Goal: Transaction & Acquisition: Purchase product/service

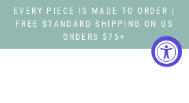
select select "3"
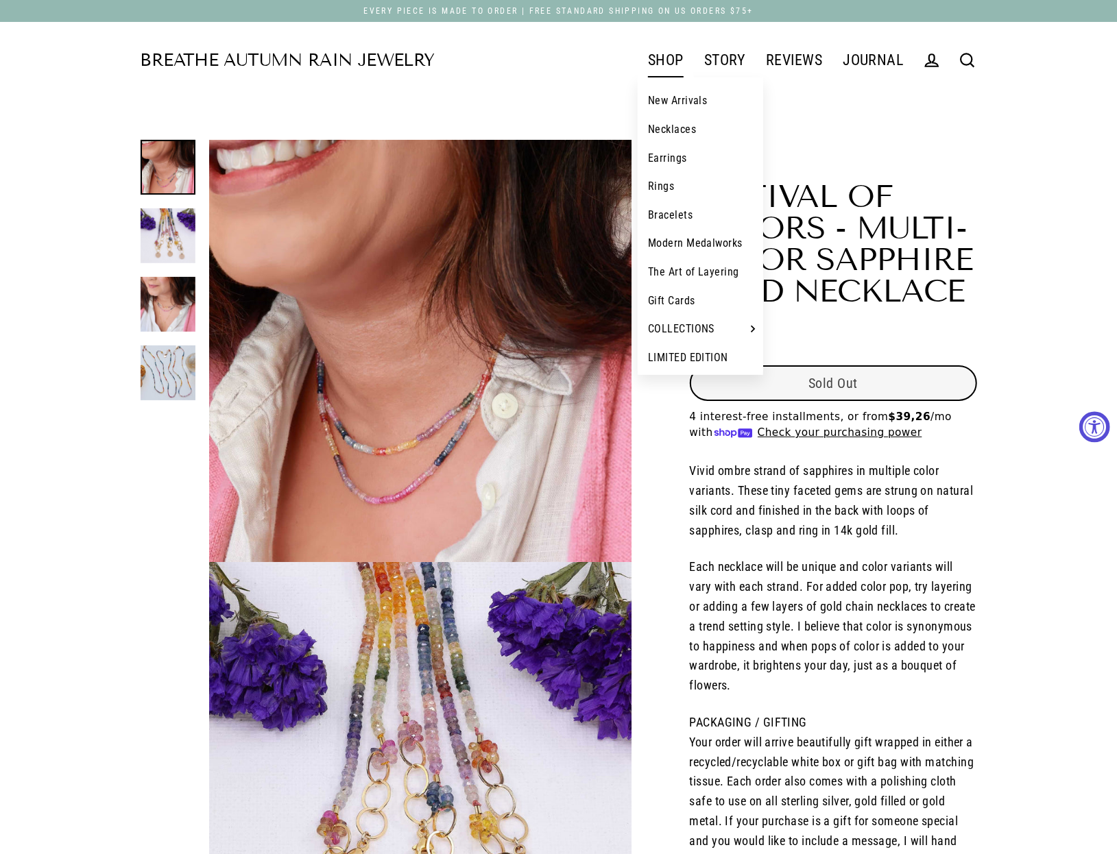
click at [189, 64] on link "SHOP" at bounding box center [666, 60] width 56 height 34
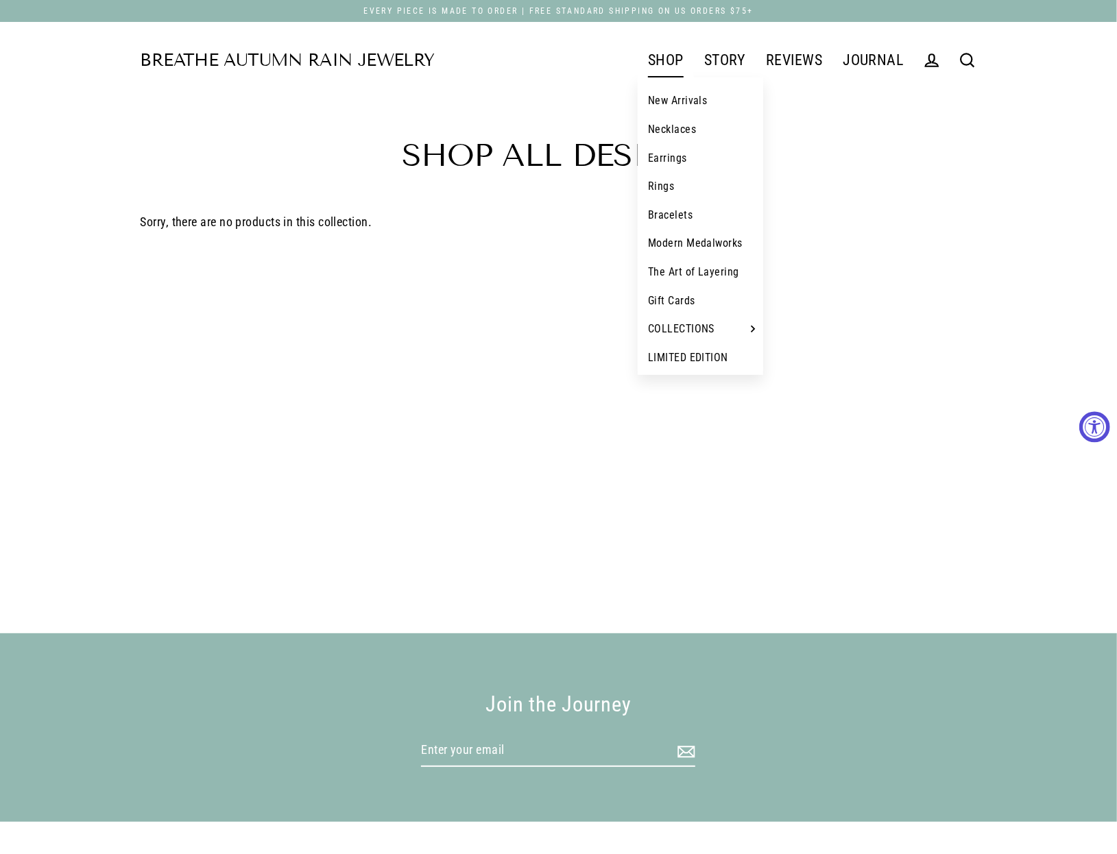
click at [677, 127] on link "Necklaces" at bounding box center [700, 129] width 125 height 29
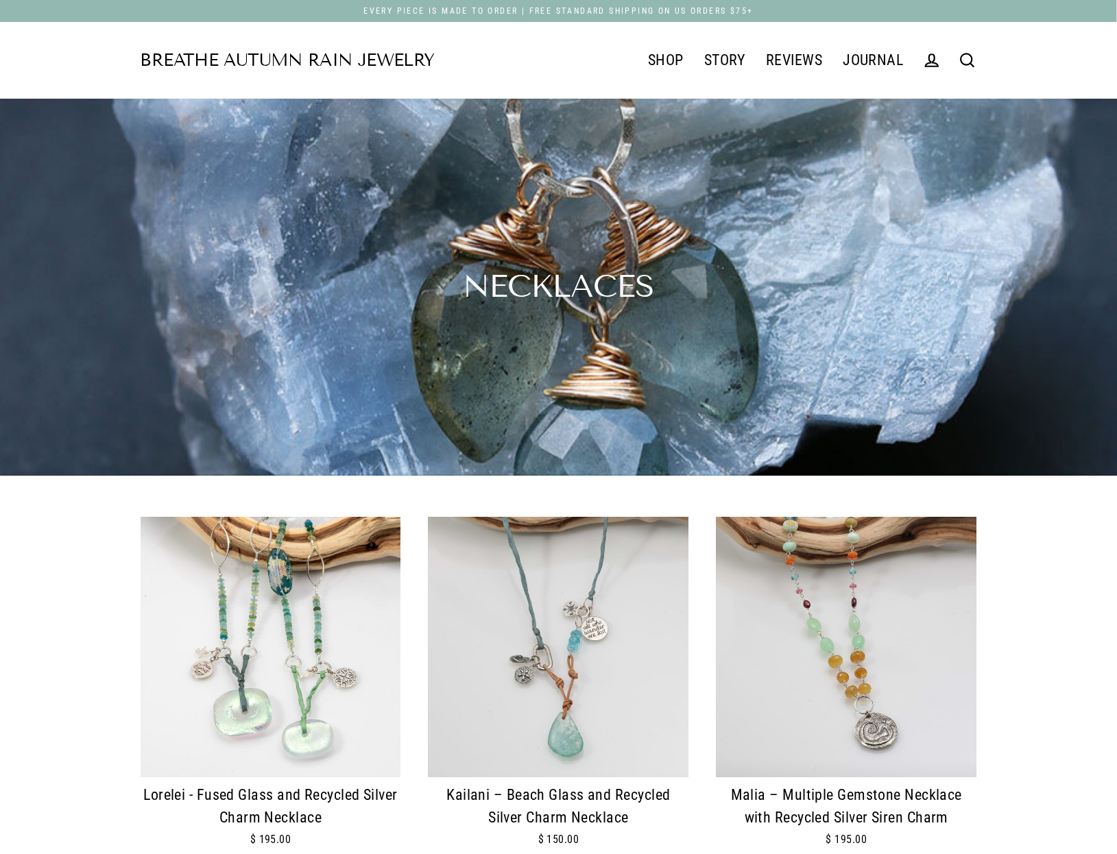
scroll to position [365, 0]
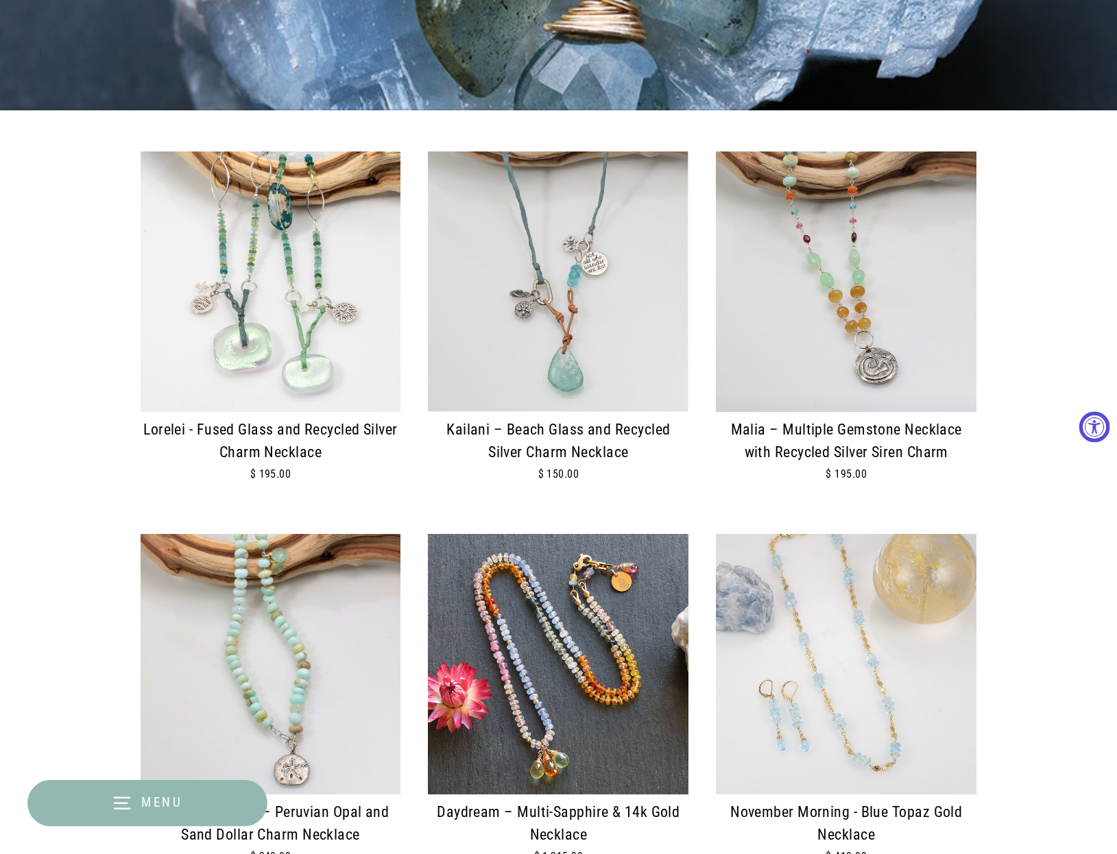
click at [572, 333] on img at bounding box center [558, 282] width 261 height 261
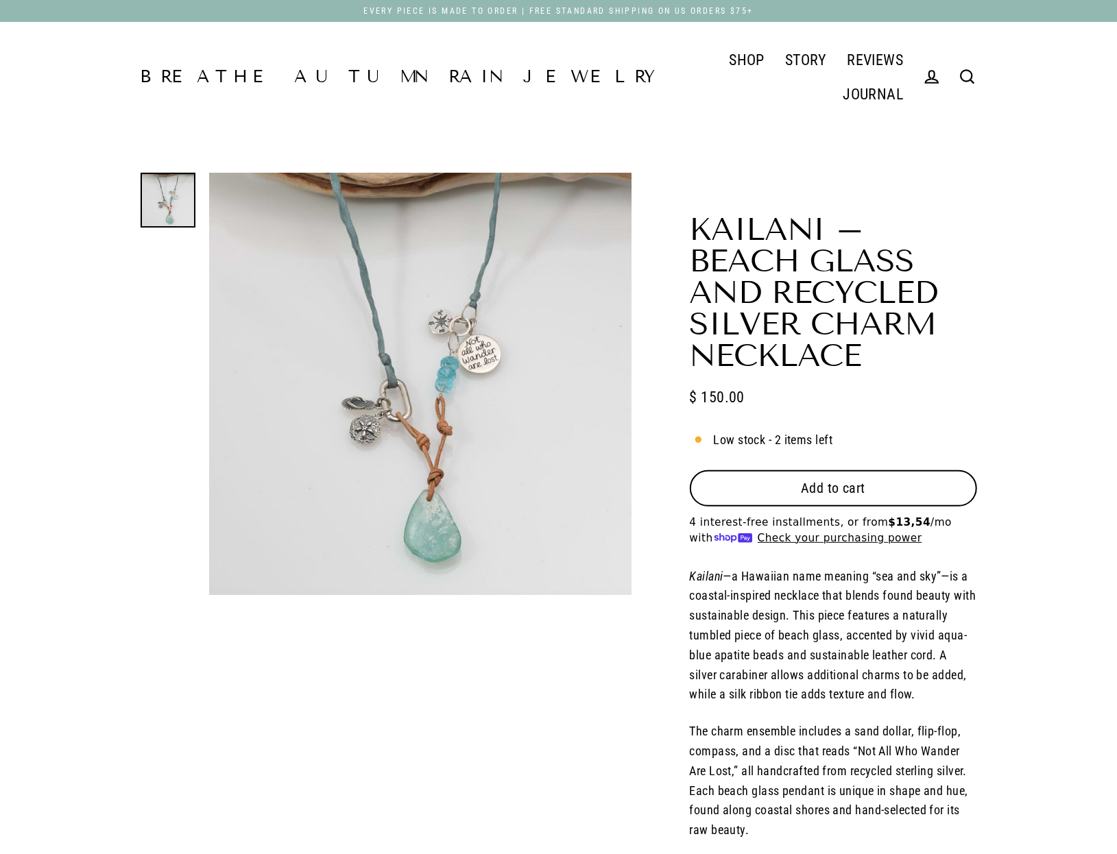
click at [839, 470] on button "Add to cart" at bounding box center [833, 488] width 287 height 36
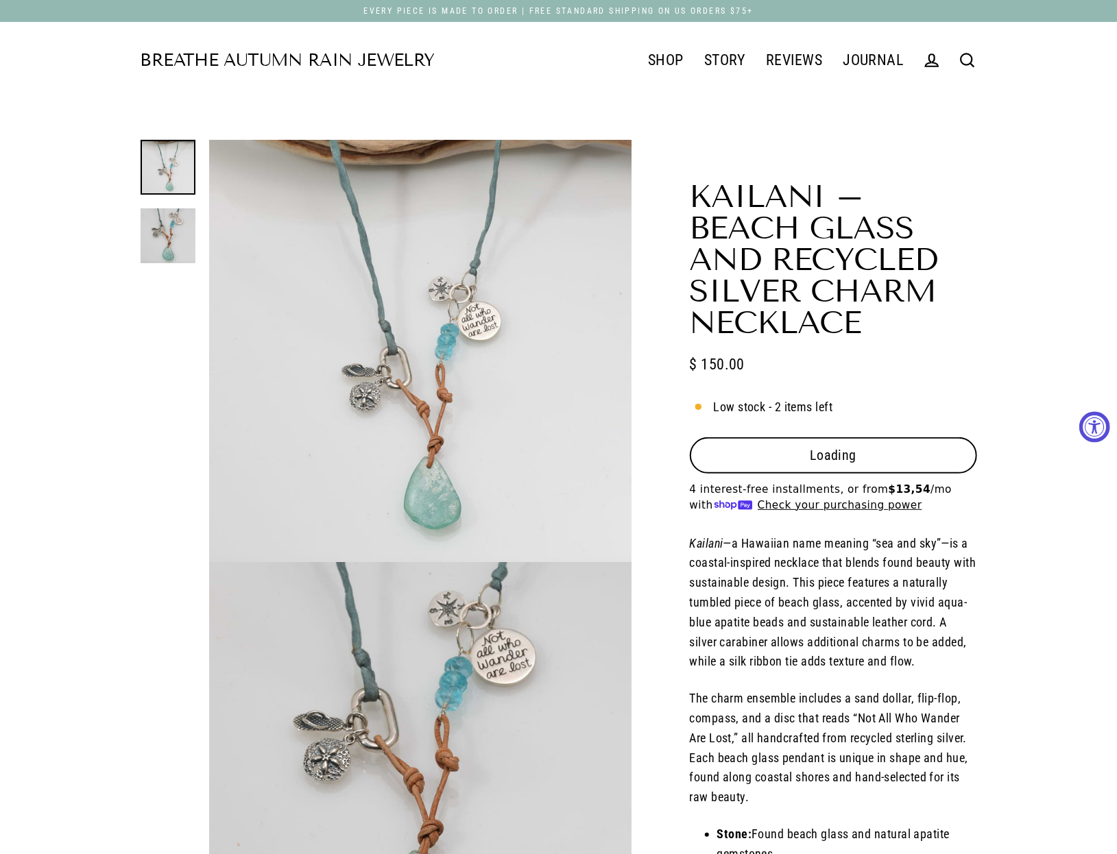
select select "3"
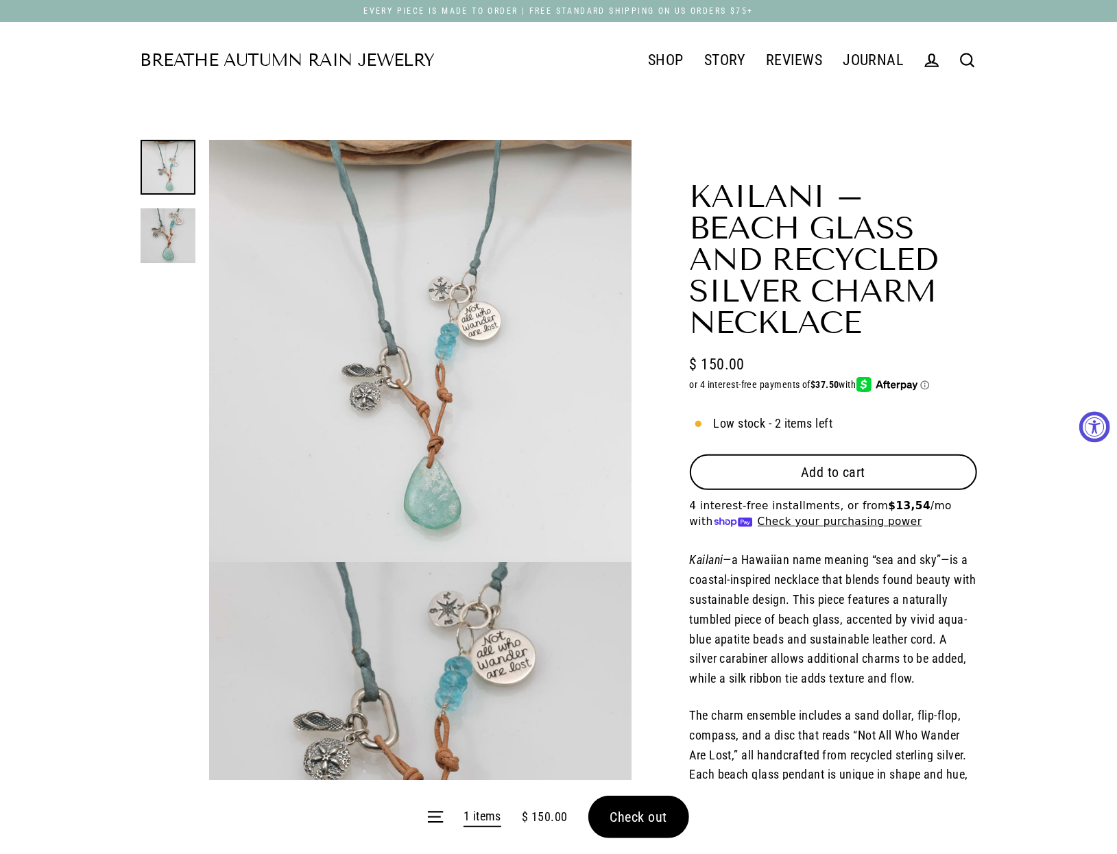
click at [864, 467] on span "Add to cart" at bounding box center [833, 472] width 65 height 16
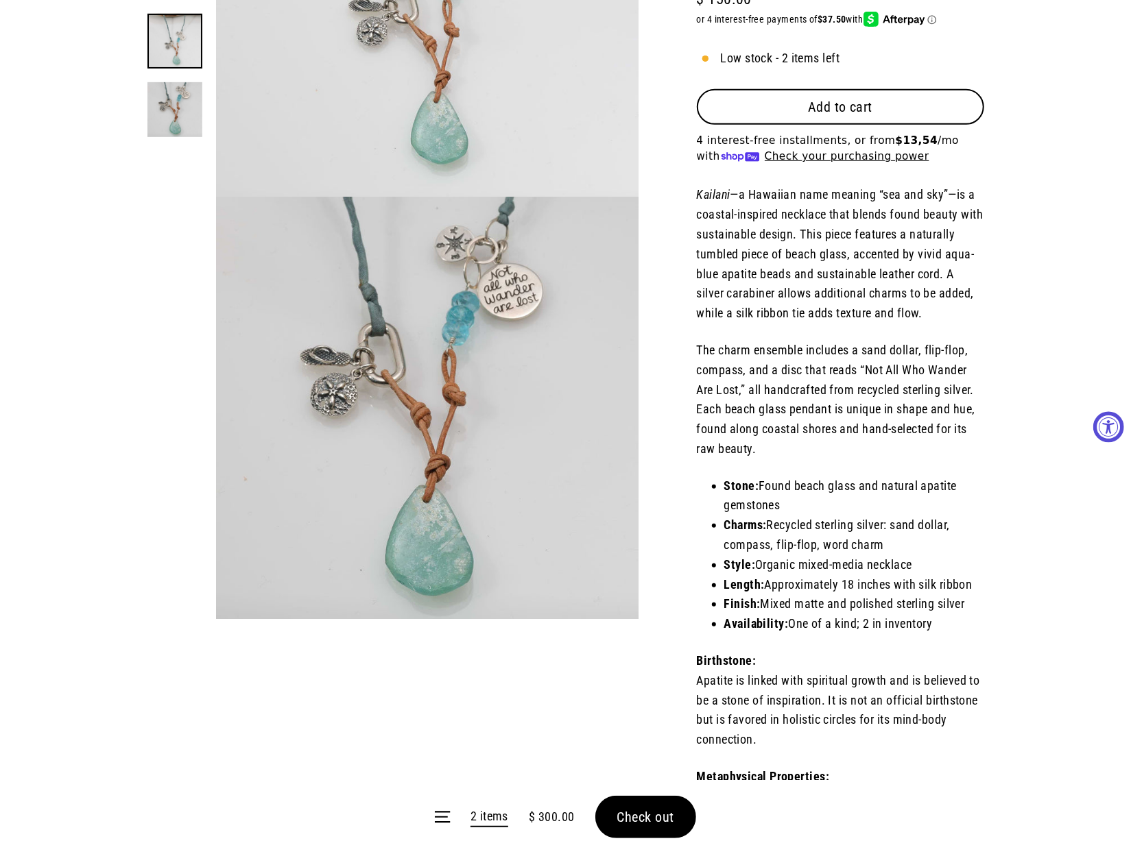
click at [0, 0] on input "Enter your email" at bounding box center [0, 0] width 0 height 0
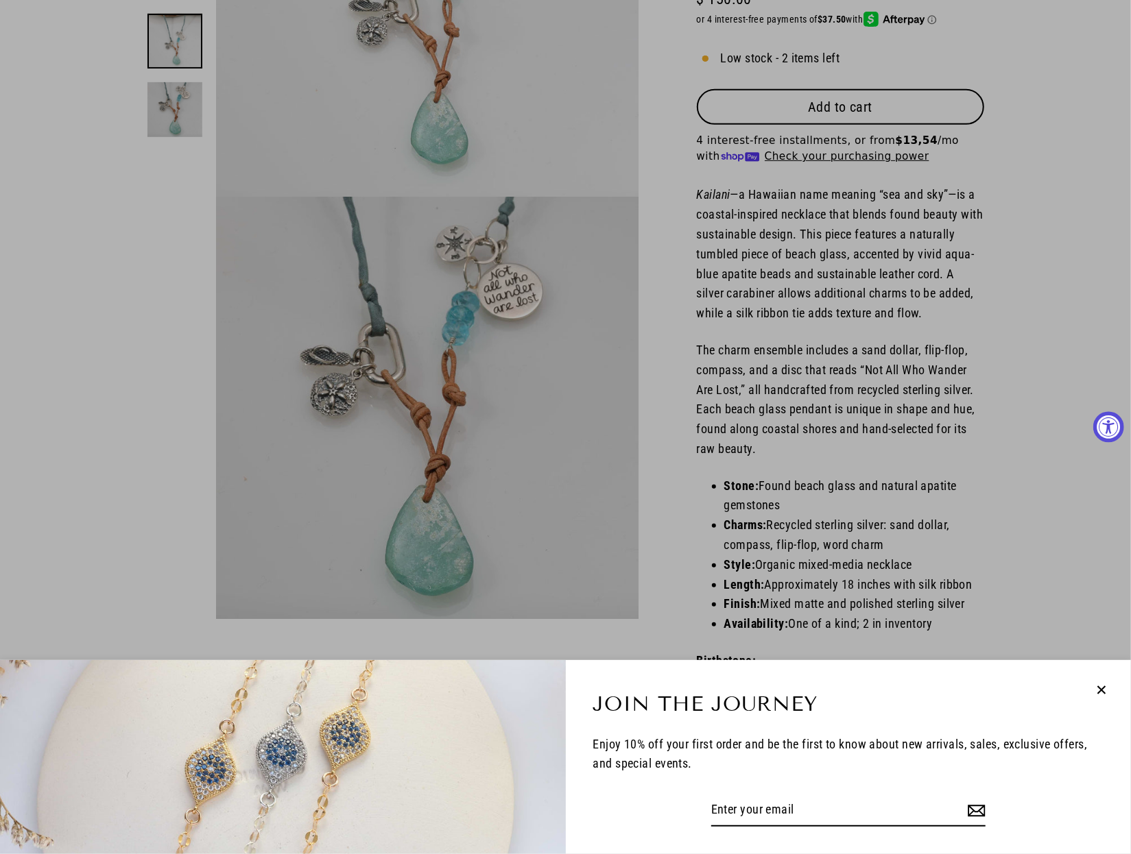
click at [1060, 650] on div "Join the Journey Enjoy 10% off your first order and be the first to know about …" at bounding box center [565, 427] width 1131 height 854
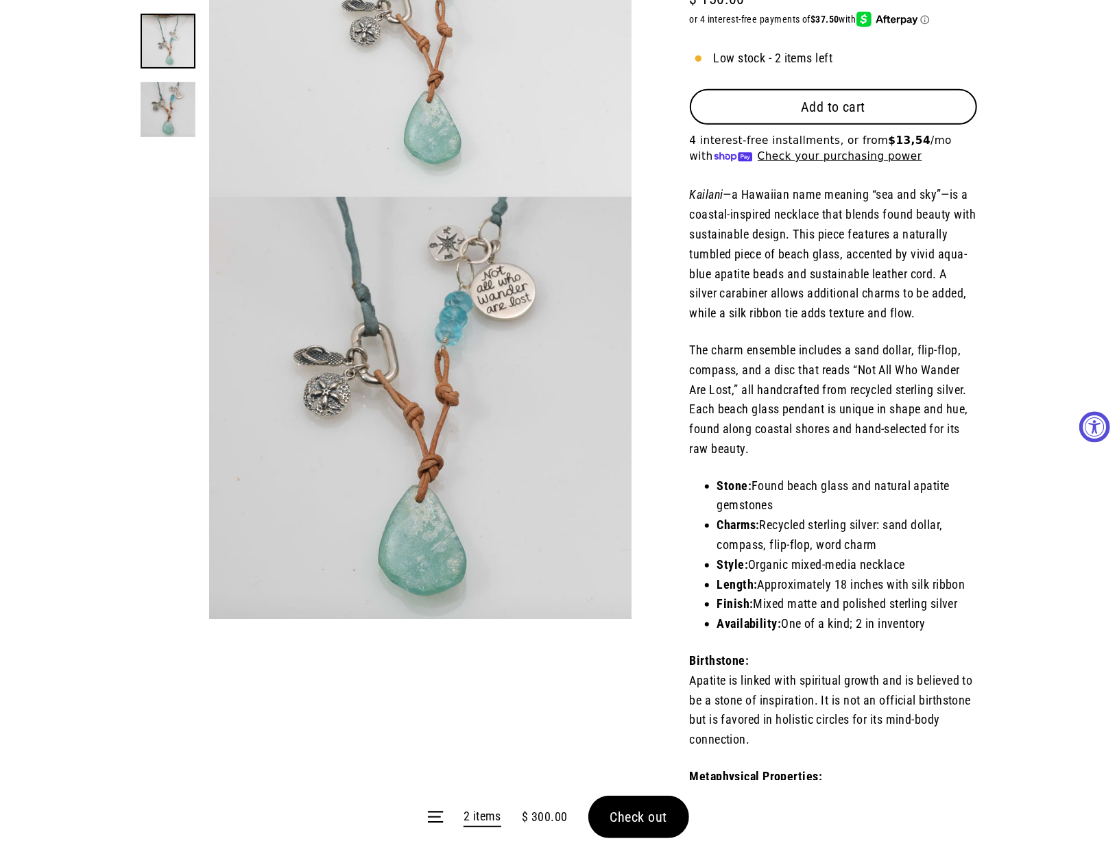
click at [554, 853] on form "Menu 2 items $ 300.00 Check out" at bounding box center [558, 817] width 1117 height 74
click at [487, 845] on form "Menu 2 items $ 300.00 Check out" at bounding box center [558, 817] width 1117 height 74
